Goal: Transaction & Acquisition: Download file/media

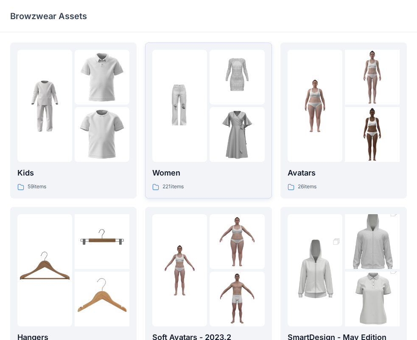
click at [225, 172] on p "Women" at bounding box center [208, 173] width 112 height 12
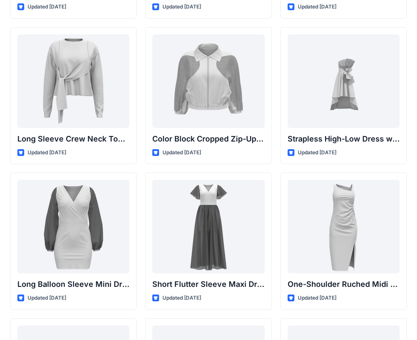
scroll to position [162, 0]
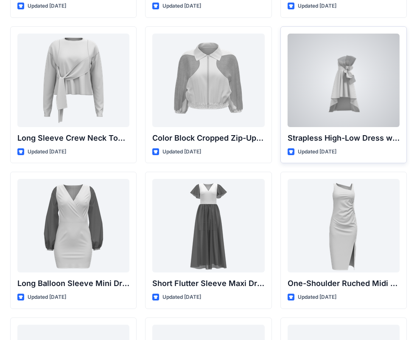
click at [344, 112] on div at bounding box center [344, 80] width 112 height 93
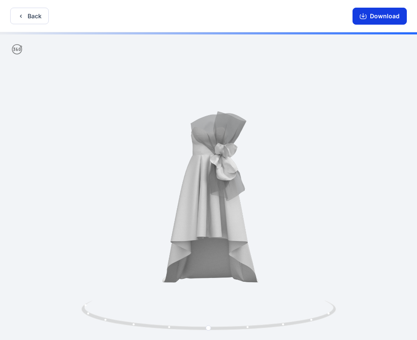
click at [374, 19] on button "Download" at bounding box center [380, 16] width 54 height 17
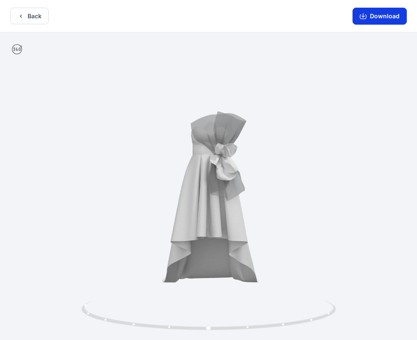
click at [372, 17] on button "Download" at bounding box center [380, 16] width 54 height 17
click at [360, 259] on div at bounding box center [208, 186] width 417 height 309
click at [309, 318] on icon at bounding box center [210, 316] width 257 height 32
